Goal: Task Accomplishment & Management: Manage account settings

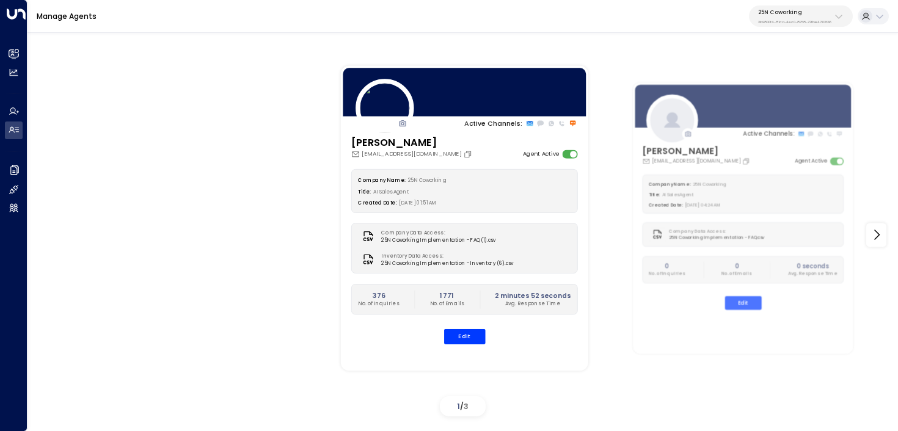
click at [815, 27] on div "Manage Agents 25N Coworking 3b9800f4-81ca-4ec0-8758-72fbe4763f36" at bounding box center [462, 16] width 870 height 33
click at [815, 20] on p "3b9800f4-81ca-4ec0-8758-72fbe4763f36" at bounding box center [794, 22] width 73 height 5
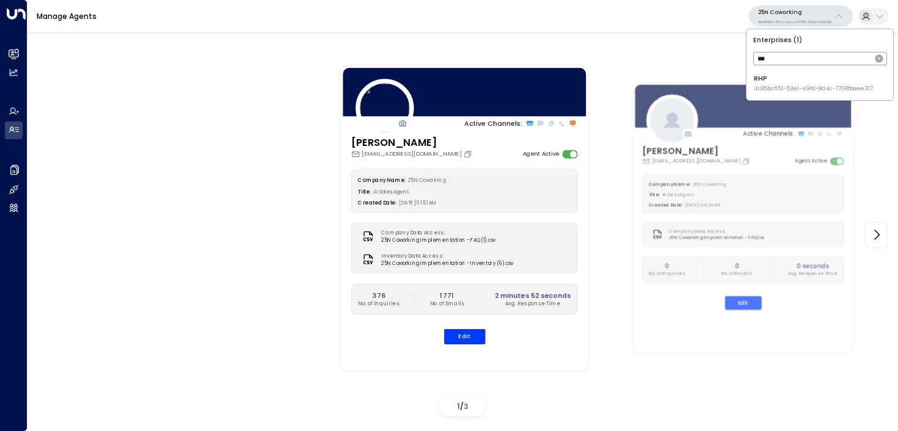
type input "***"
click at [816, 88] on span "ID: 85bcf151-53e1-49fd-8d4c-7708fbeee317" at bounding box center [813, 89] width 119 height 9
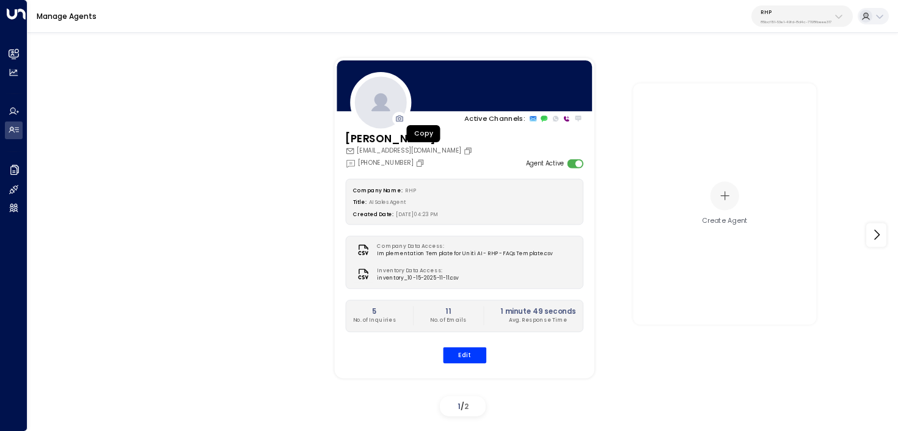
click at [463, 151] on button "Copy" at bounding box center [469, 150] width 12 height 9
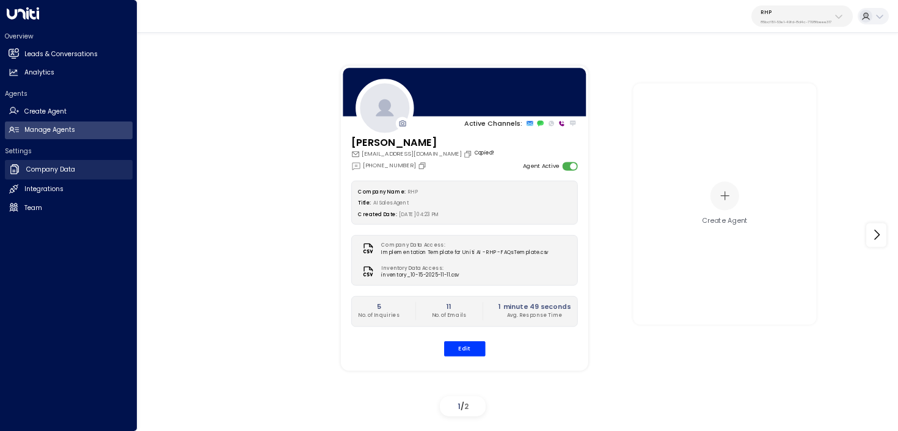
click at [9, 169] on icon at bounding box center [15, 169] width 12 height 12
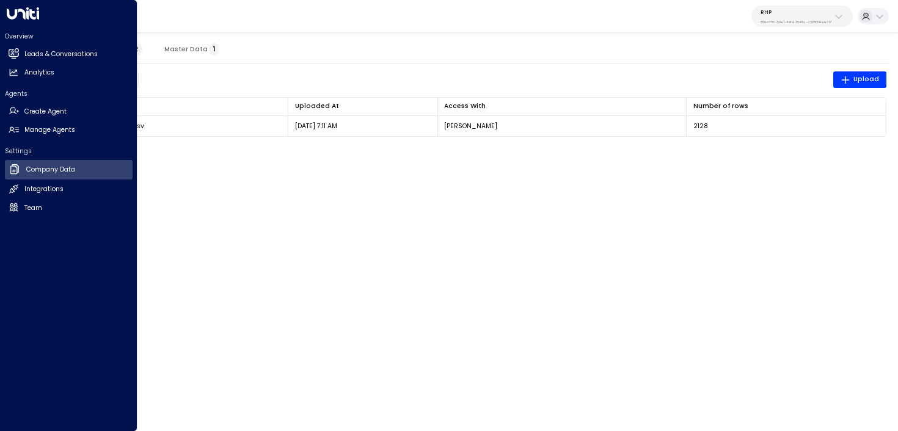
click at [12, 38] on h2 "Overview" at bounding box center [69, 36] width 128 height 9
click at [15, 49] on icon at bounding box center [14, 53] width 8 height 10
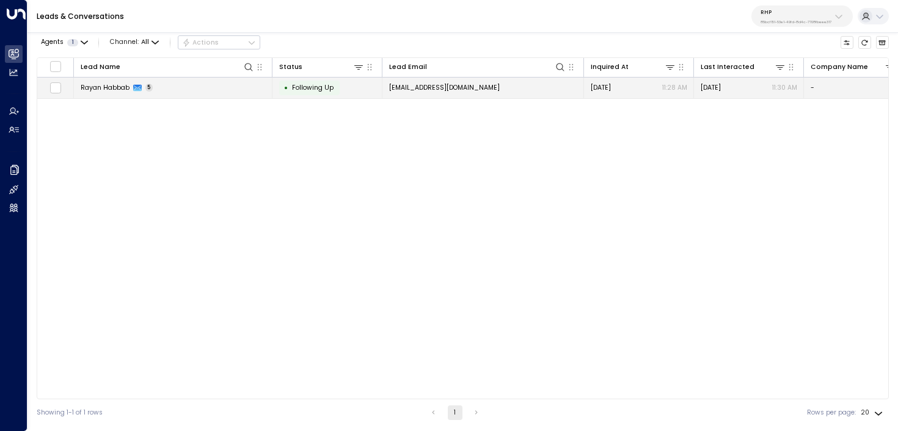
click at [241, 90] on td "Rayan Habbab 5" at bounding box center [173, 88] width 198 height 21
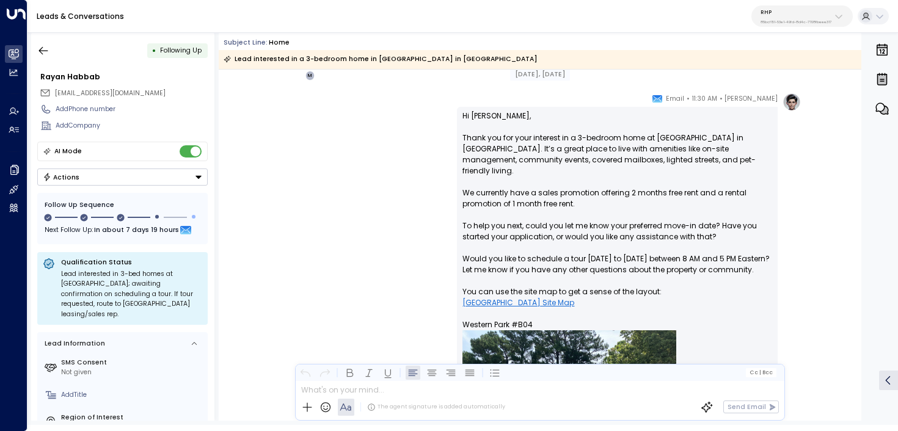
scroll to position [1049, 0]
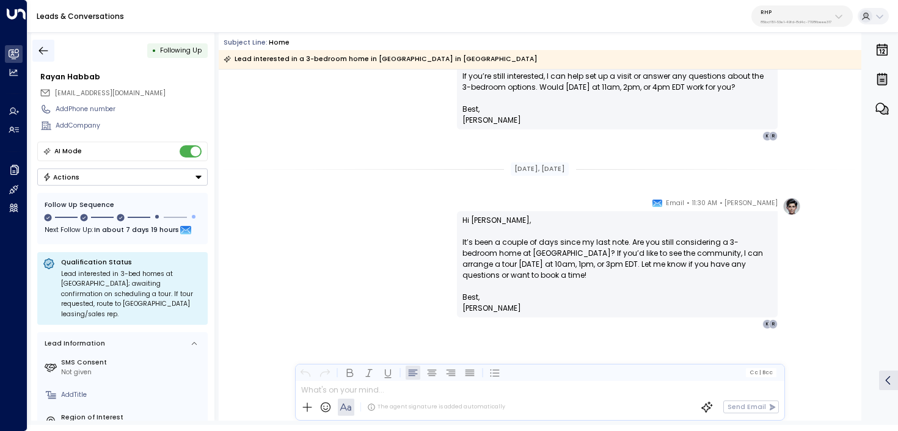
click at [49, 51] on icon "button" at bounding box center [43, 51] width 12 height 12
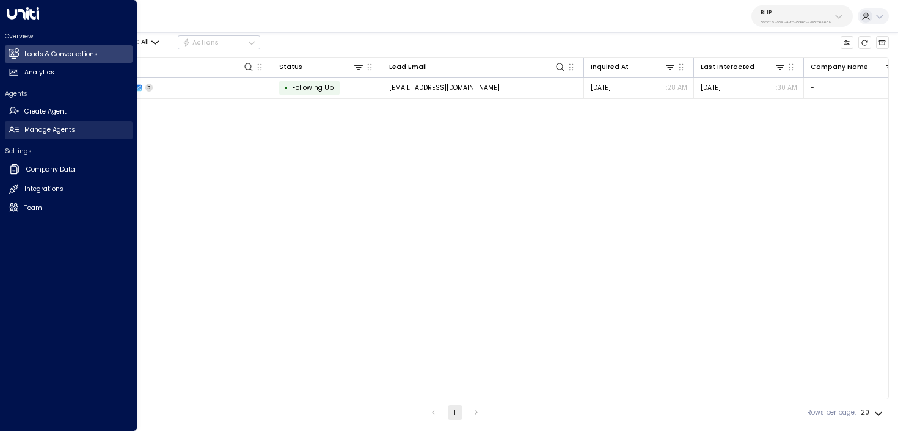
click at [17, 132] on icon at bounding box center [14, 130] width 10 height 10
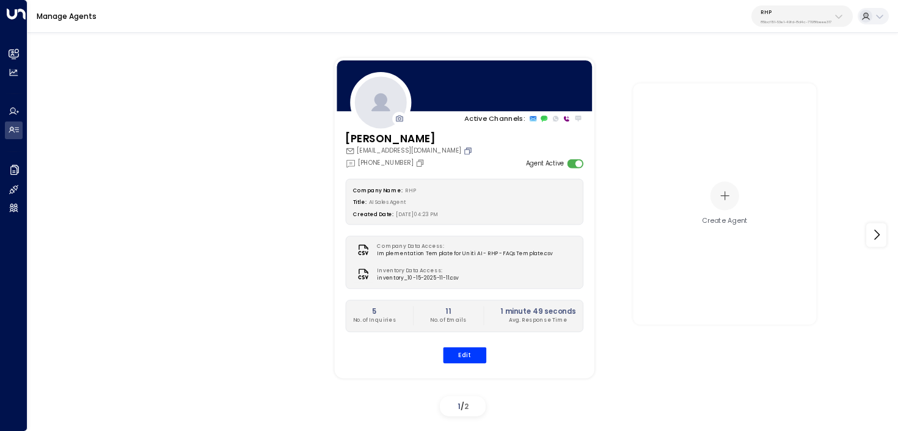
click at [466, 148] on icon "Copy" at bounding box center [468, 150] width 5 height 5
click at [475, 359] on button "Edit" at bounding box center [463, 355] width 43 height 16
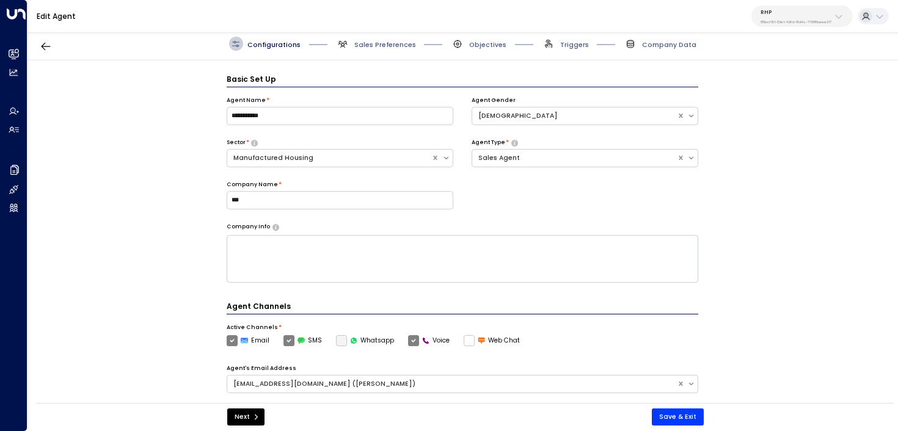
scroll to position [13, 0]
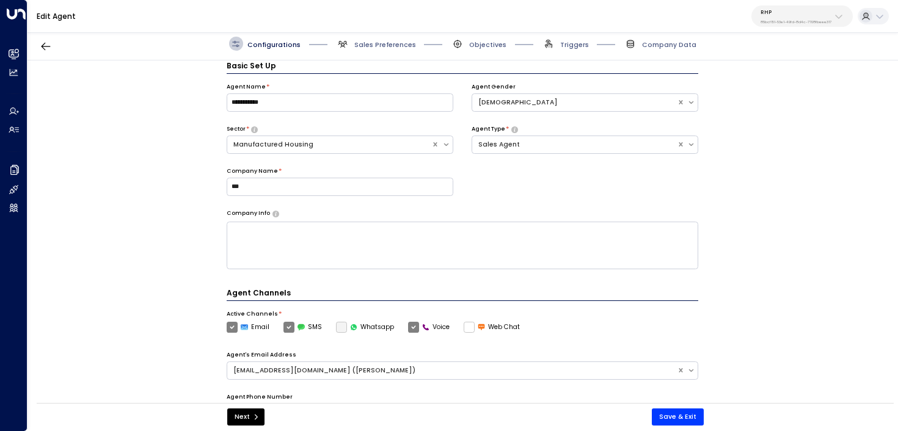
click at [576, 49] on span "Triggers" at bounding box center [565, 44] width 47 height 14
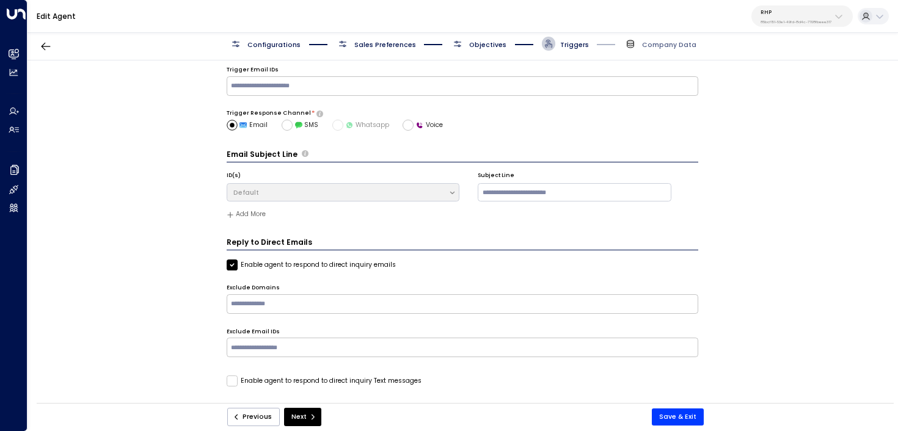
scroll to position [28, 0]
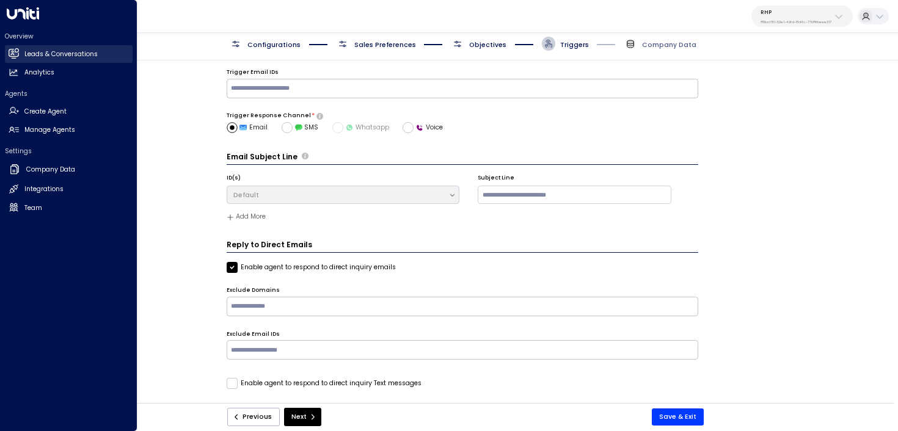
click at [16, 57] on icon at bounding box center [13, 53] width 10 height 8
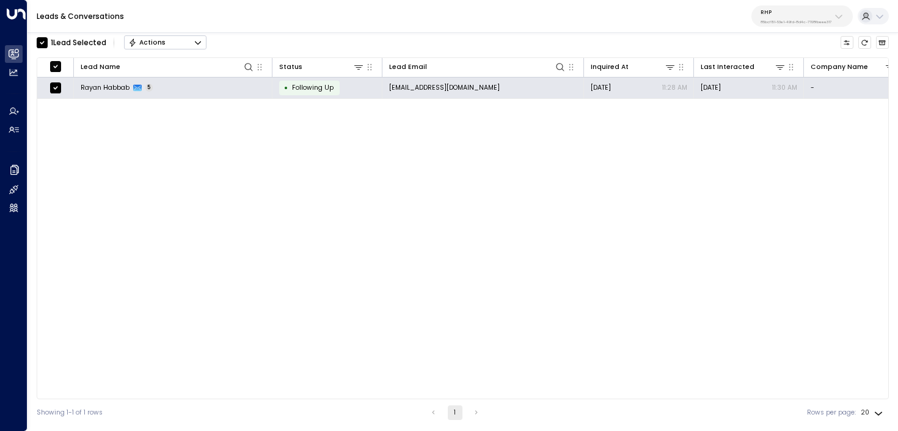
click at [203, 42] on button "Actions" at bounding box center [165, 42] width 82 height 15
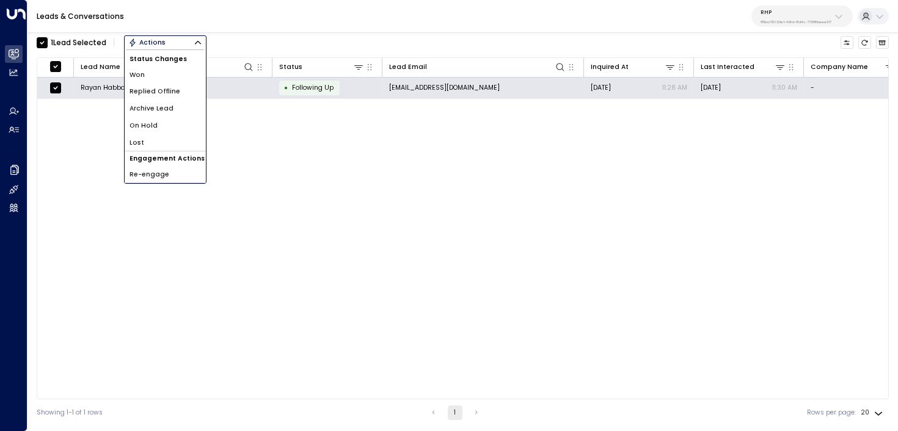
click at [193, 106] on li "Archive Lead" at bounding box center [165, 108] width 81 height 17
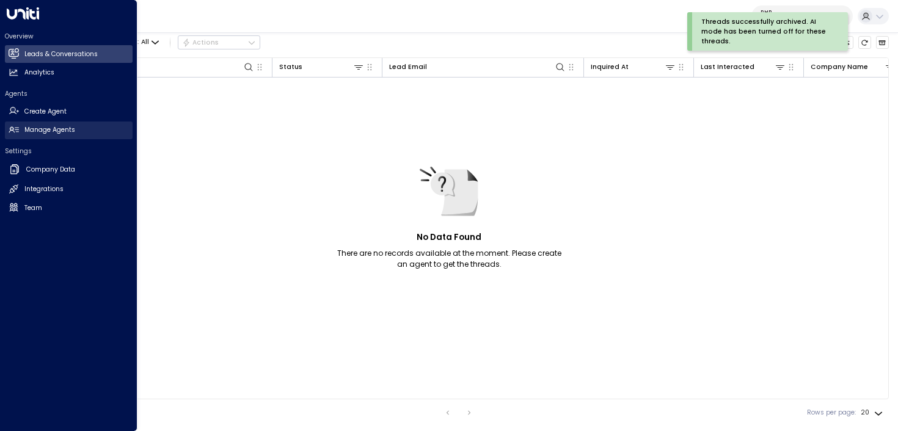
click at [25, 134] on h2 "Manage Agents" at bounding box center [49, 130] width 51 height 10
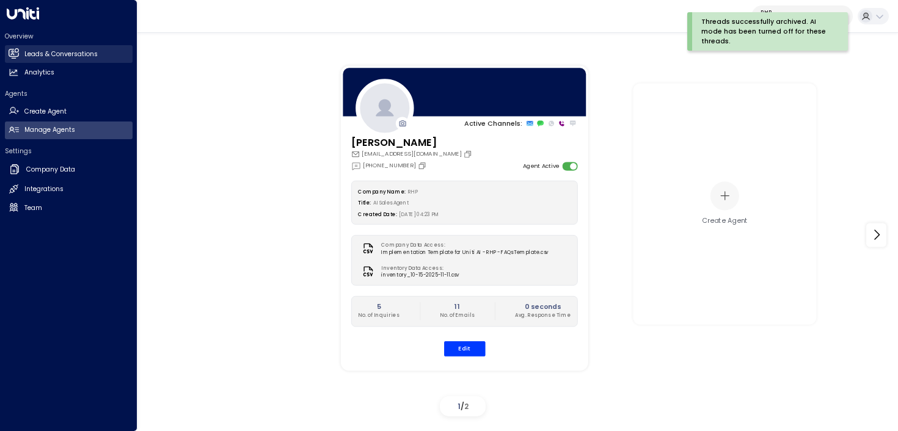
click at [20, 57] on link "Leads & Conversations Leads & Conversations" at bounding box center [69, 54] width 128 height 18
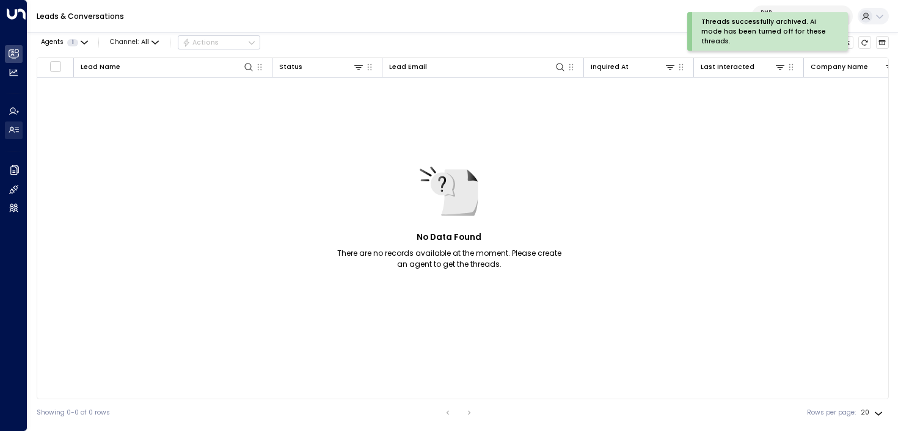
click at [16, 132] on icon at bounding box center [14, 130] width 10 height 10
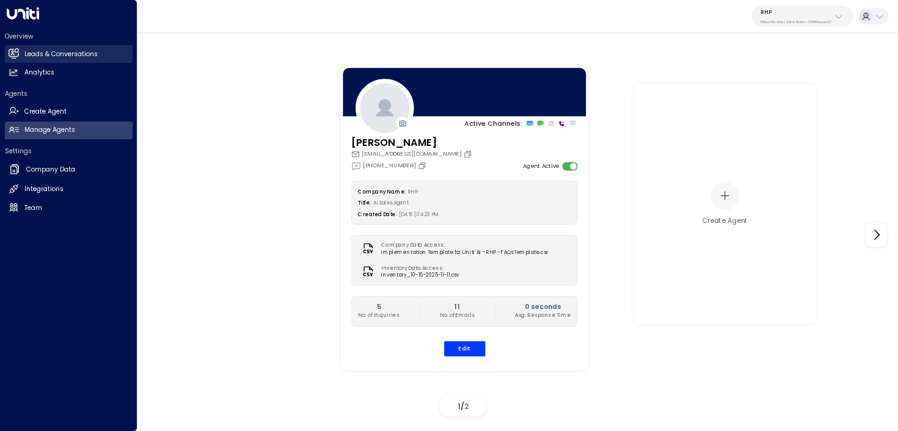
click at [10, 48] on icon at bounding box center [14, 53] width 10 height 10
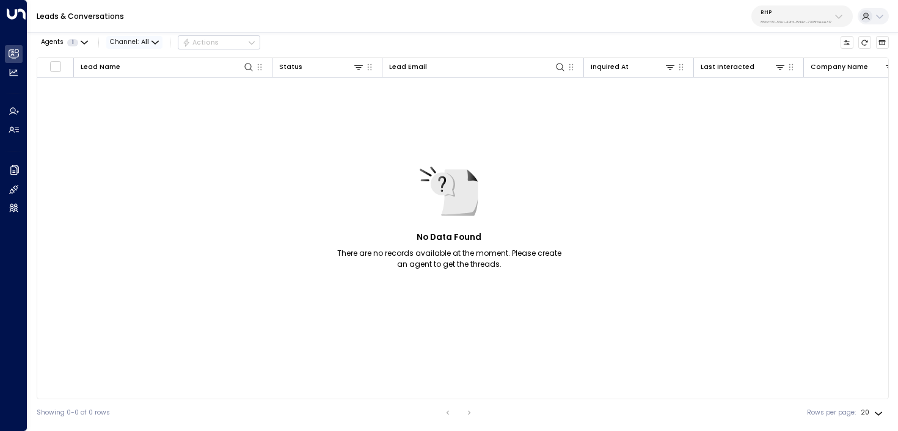
click at [134, 44] on span "Channel: All" at bounding box center [134, 42] width 56 height 13
click at [101, 14] on div at bounding box center [449, 215] width 898 height 431
click at [881, 43] on icon "Archived Leads" at bounding box center [881, 42] width 7 height 7
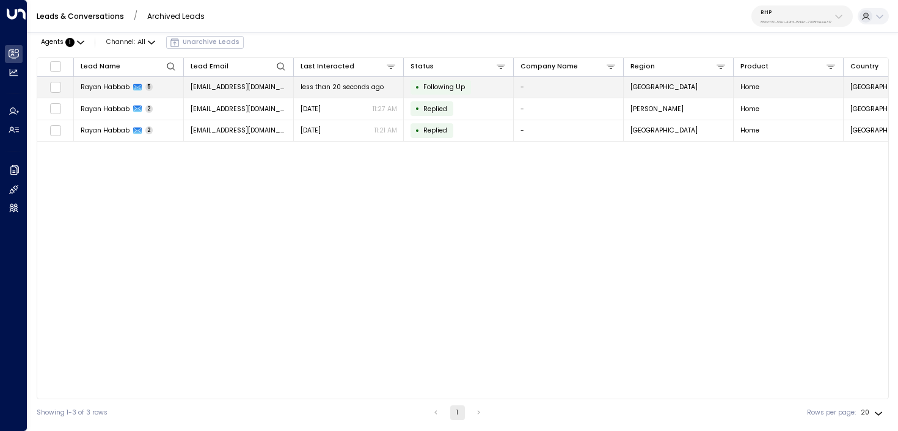
click at [161, 87] on td "Rayan Habbab 5" at bounding box center [129, 87] width 110 height 21
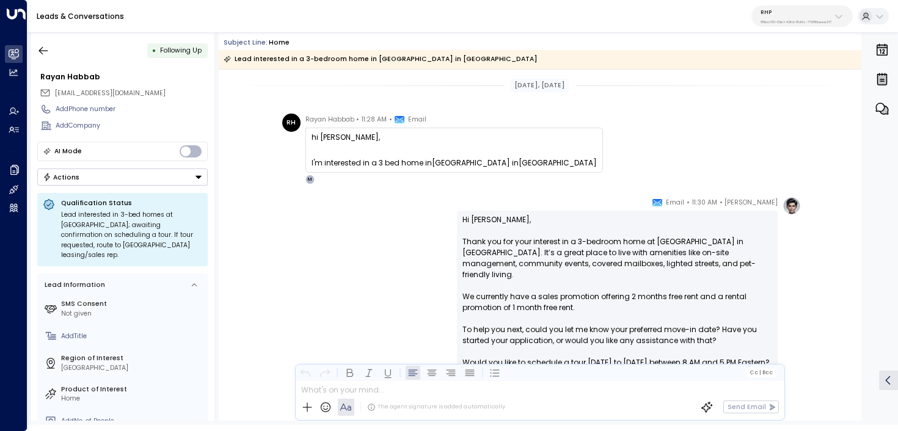
click at [412, 159] on div "I'm interested in a 3 bed home in Western Park in Fayetteville" at bounding box center [453, 163] width 285 height 11
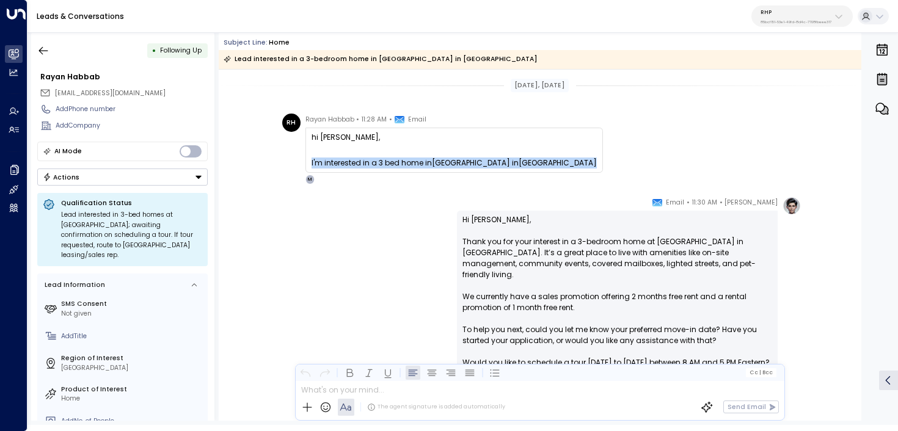
click at [412, 159] on div "I'm interested in a 3 bed home in Western Park in Fayetteville" at bounding box center [453, 163] width 285 height 11
copy div "I'm interested in a 3 bed home in Western Park in Fayetteville M"
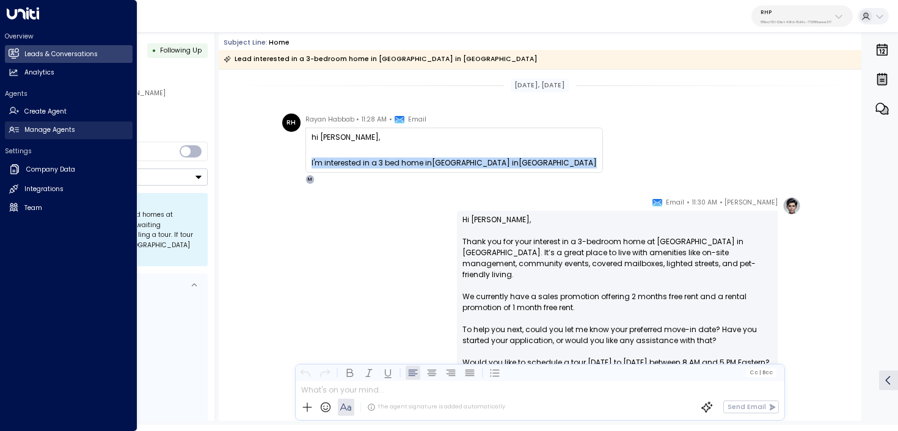
click at [9, 131] on icon at bounding box center [14, 130] width 10 height 6
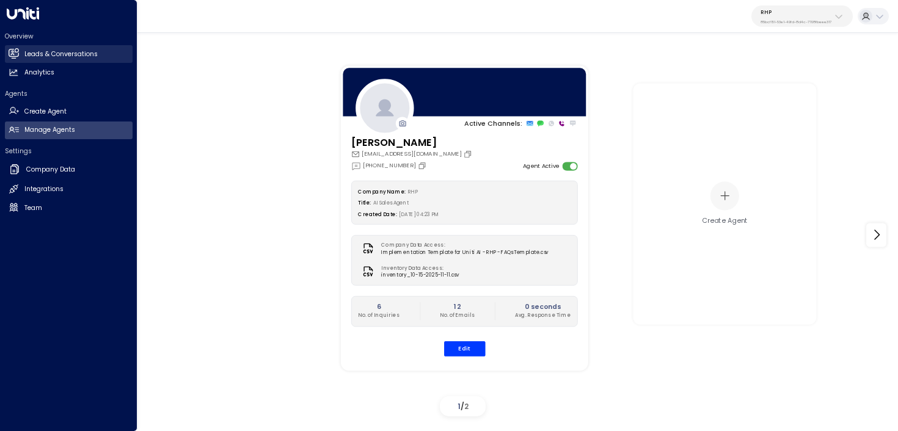
click at [49, 53] on h2 "Leads & Conversations" at bounding box center [60, 54] width 73 height 10
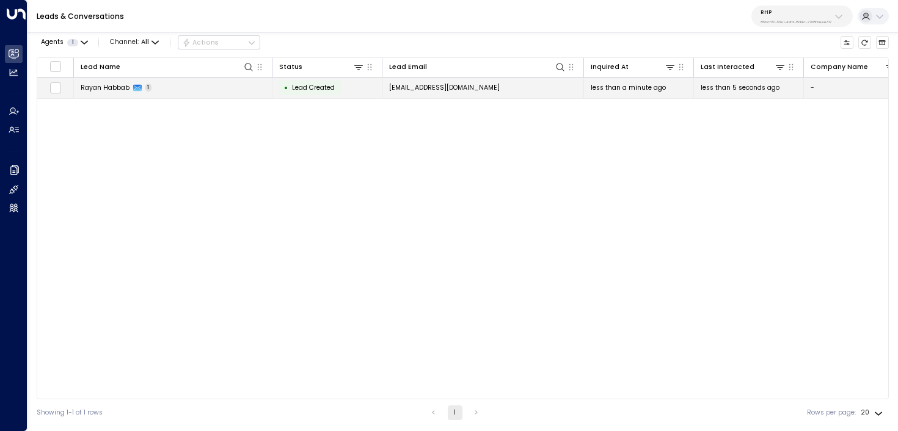
click at [221, 86] on td "Rayan Habbab 1" at bounding box center [173, 88] width 198 height 21
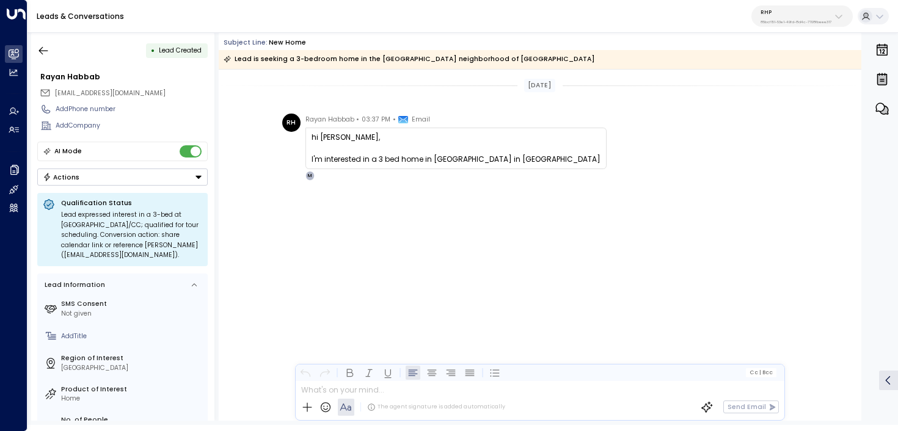
click at [282, 227] on div "RH Rayan Habbab • 03:37 PM • Email hi maya, I'm interested in a 3 bed home in W…" at bounding box center [540, 193] width 642 height 159
click at [48, 53] on icon "button" at bounding box center [43, 51] width 12 height 12
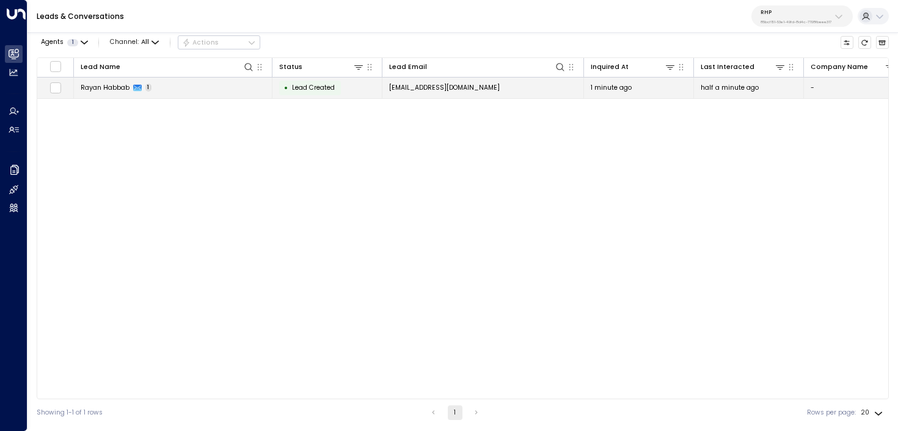
click at [202, 81] on td "Rayan Habbab 1" at bounding box center [173, 88] width 198 height 21
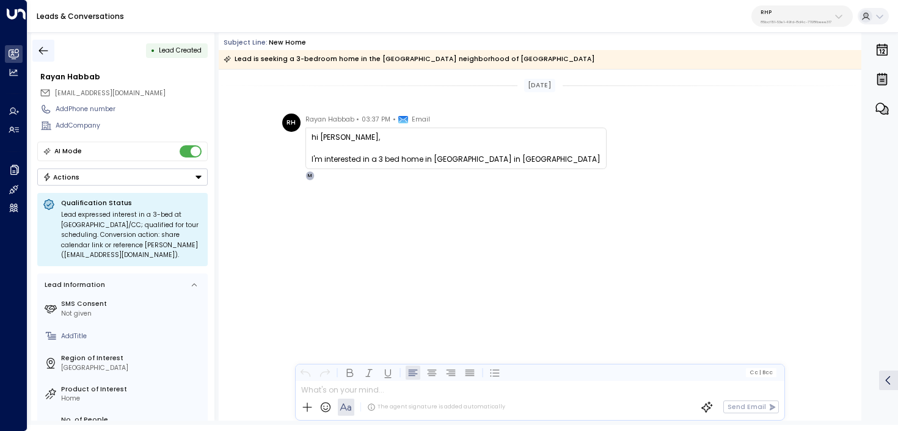
click at [45, 49] on icon "button" at bounding box center [43, 51] width 12 height 12
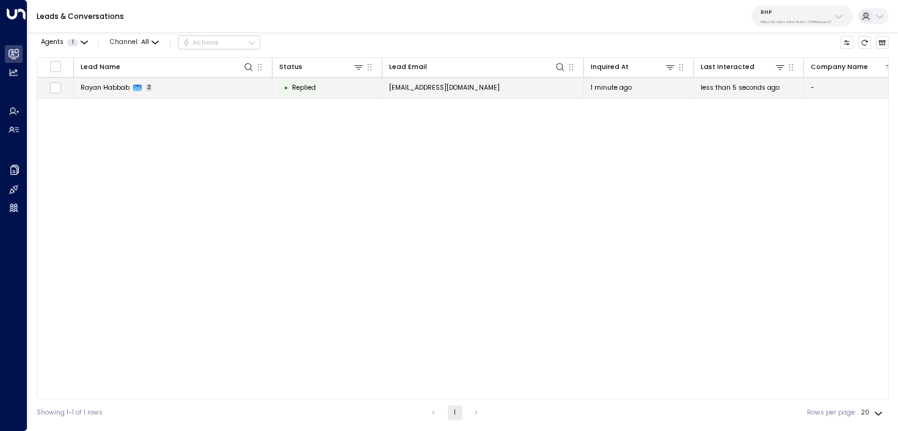
click at [220, 82] on td "Rayan Habbab 2" at bounding box center [173, 88] width 198 height 21
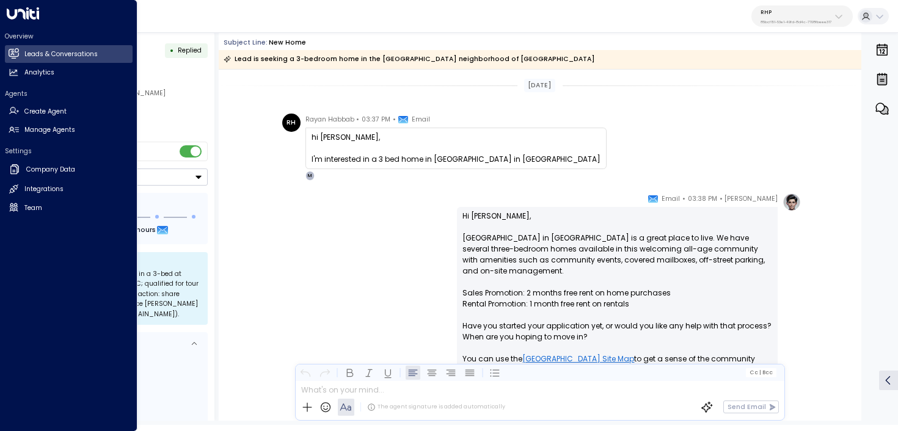
click at [20, 53] on link "Leads & Conversations Leads & Conversations" at bounding box center [69, 54] width 128 height 18
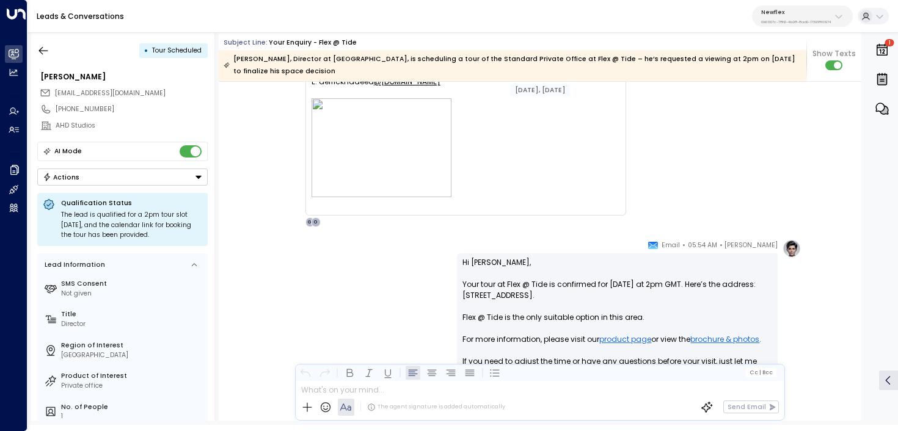
scroll to position [2892, 0]
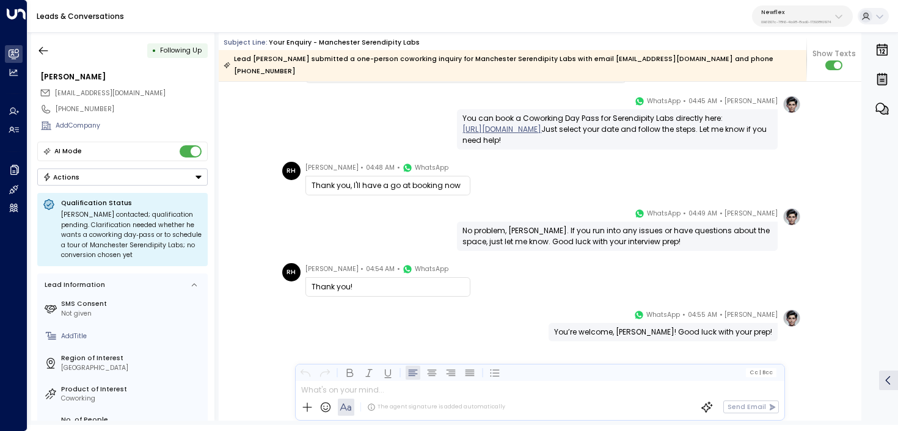
scroll to position [1065, 0]
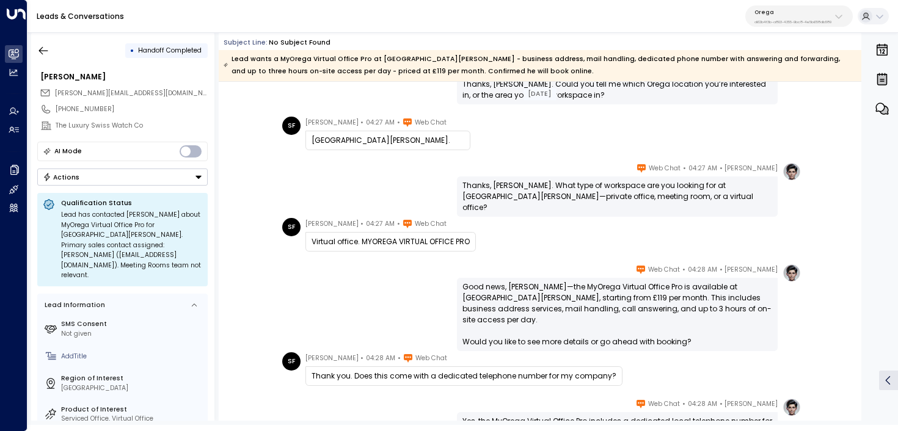
scroll to position [132, 0]
